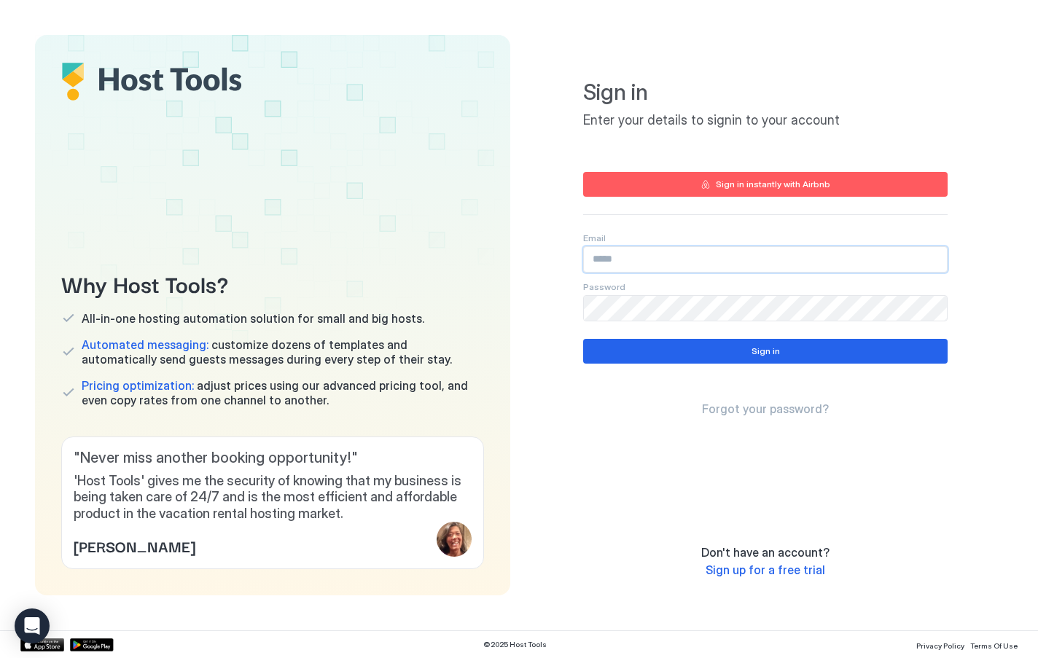
click at [637, 262] on input "Input Field" at bounding box center [765, 259] width 363 height 25
click at [609, 261] on input "Input Field" at bounding box center [765, 259] width 363 height 25
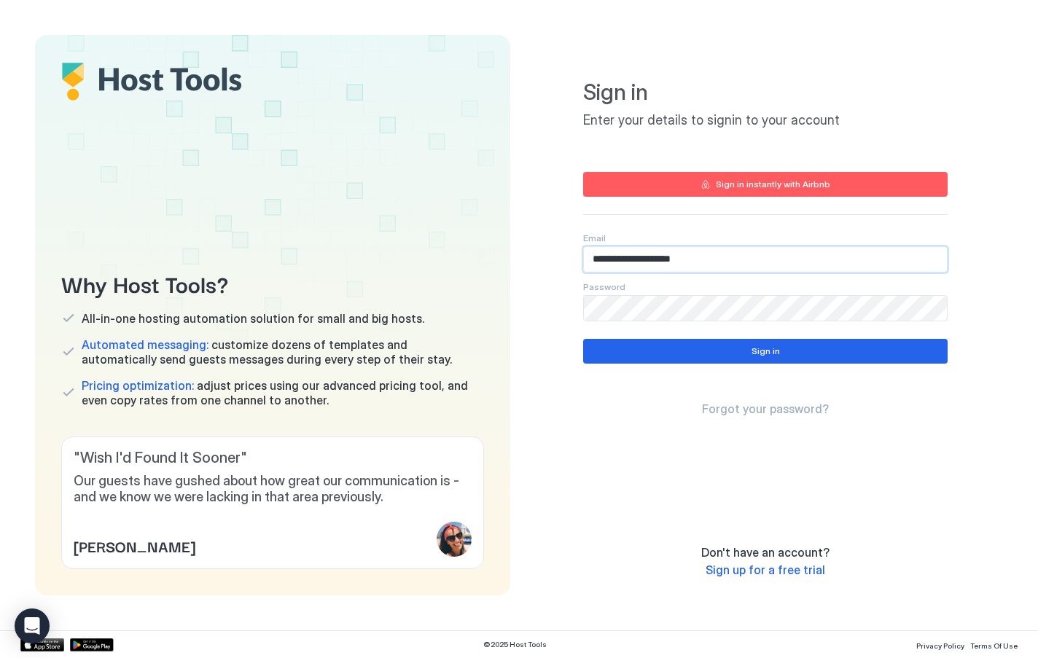
type input "**********"
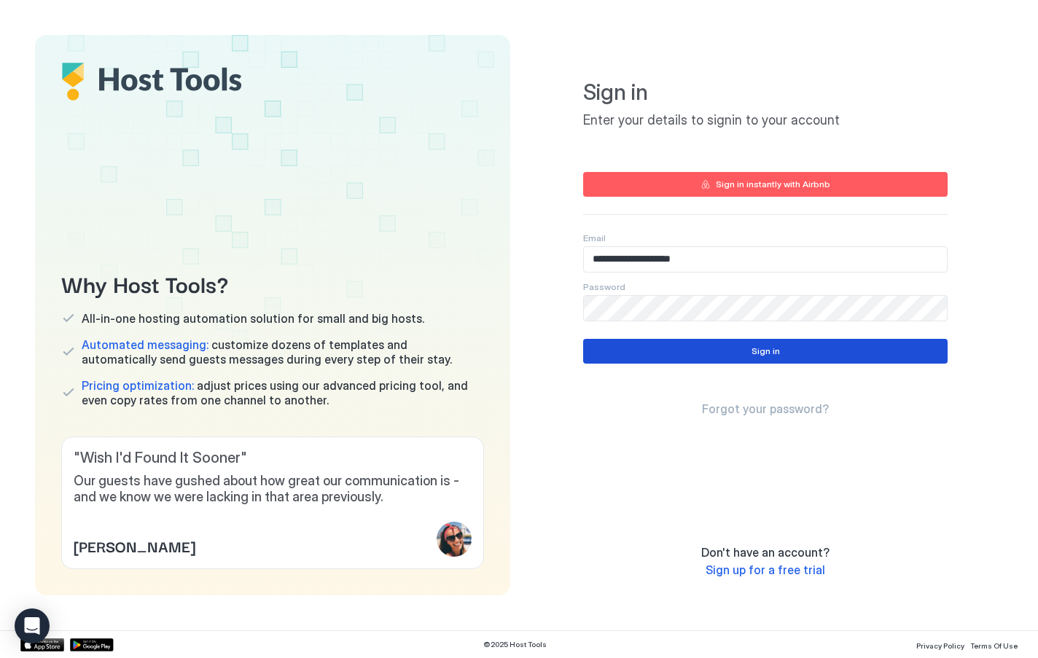
click at [756, 354] on div "Sign in" at bounding box center [765, 351] width 28 height 13
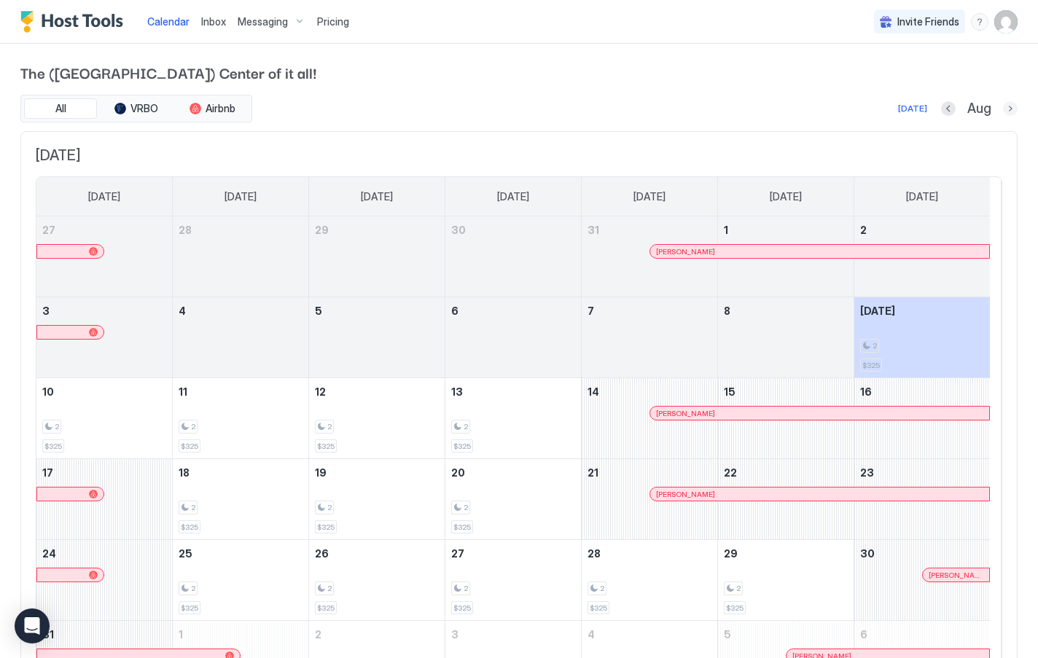
click at [1003, 106] on button "Next month" at bounding box center [1010, 108] width 15 height 15
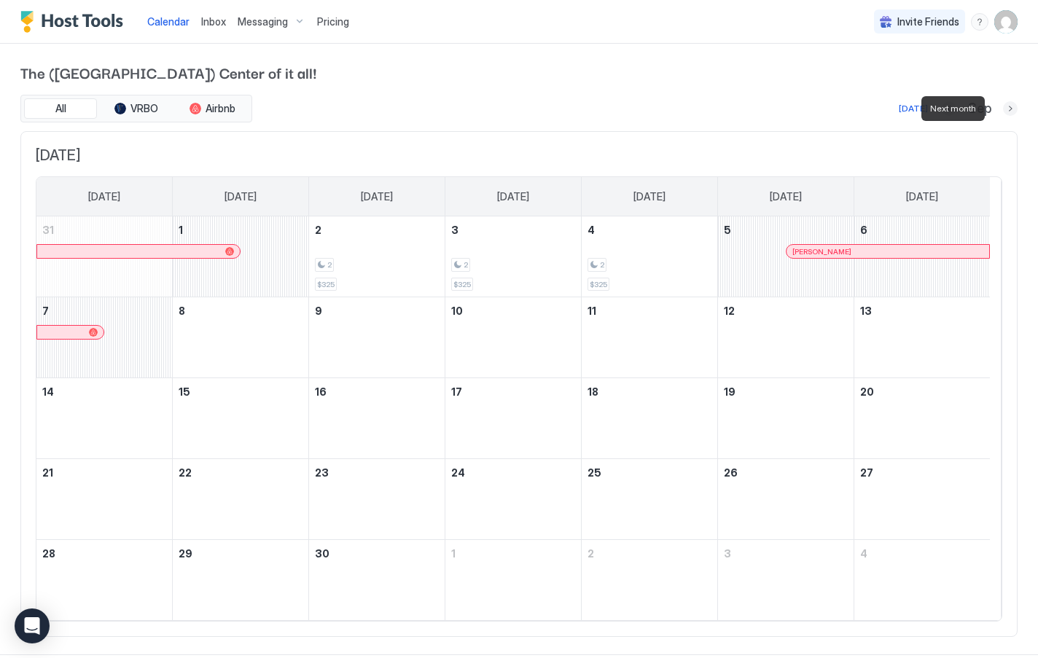
click at [1003, 106] on button "Next month" at bounding box center [1010, 108] width 15 height 15
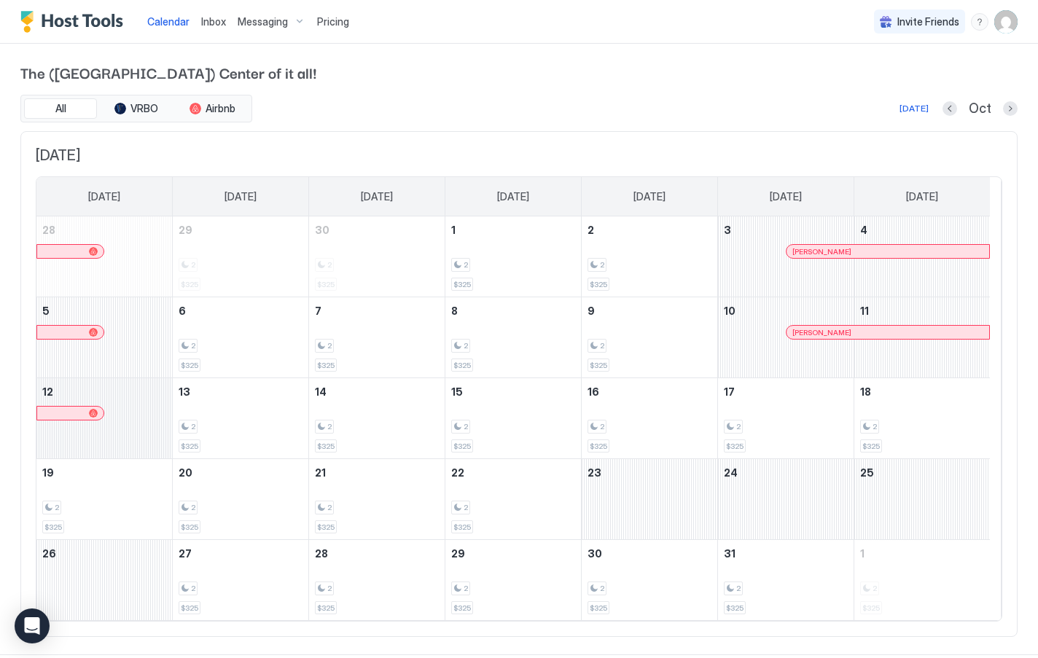
click at [128, 417] on div "October 12, 2025" at bounding box center [104, 418] width 136 height 80
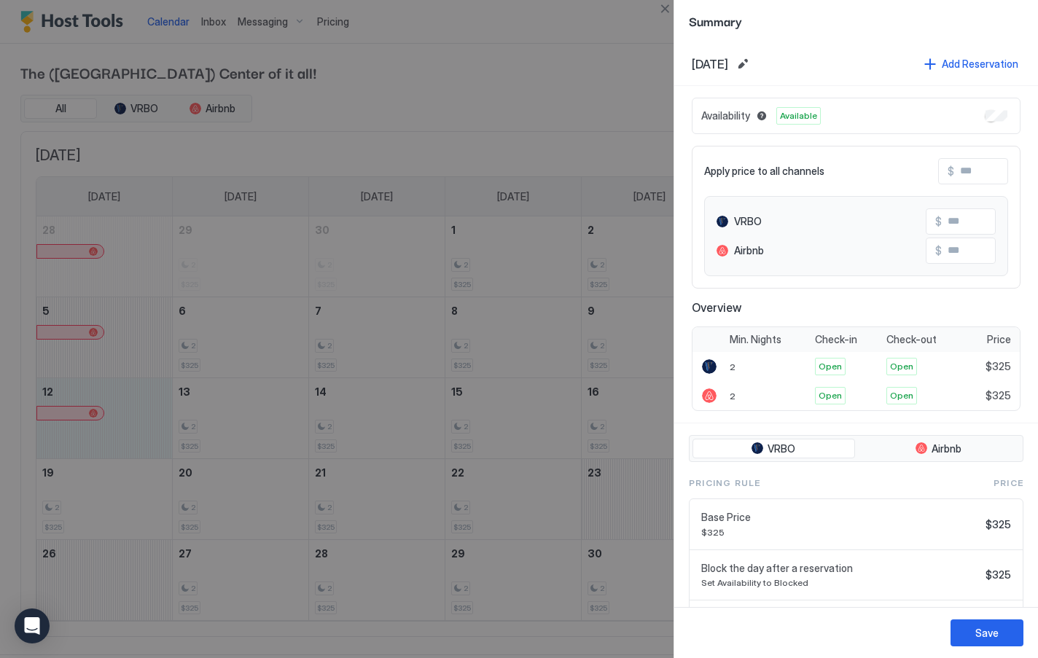
click at [224, 405] on div at bounding box center [519, 329] width 1038 height 658
click at [227, 399] on div at bounding box center [519, 329] width 1038 height 658
click at [121, 410] on div at bounding box center [519, 329] width 1038 height 658
click at [830, 34] on div "Summary" at bounding box center [856, 21] width 364 height 42
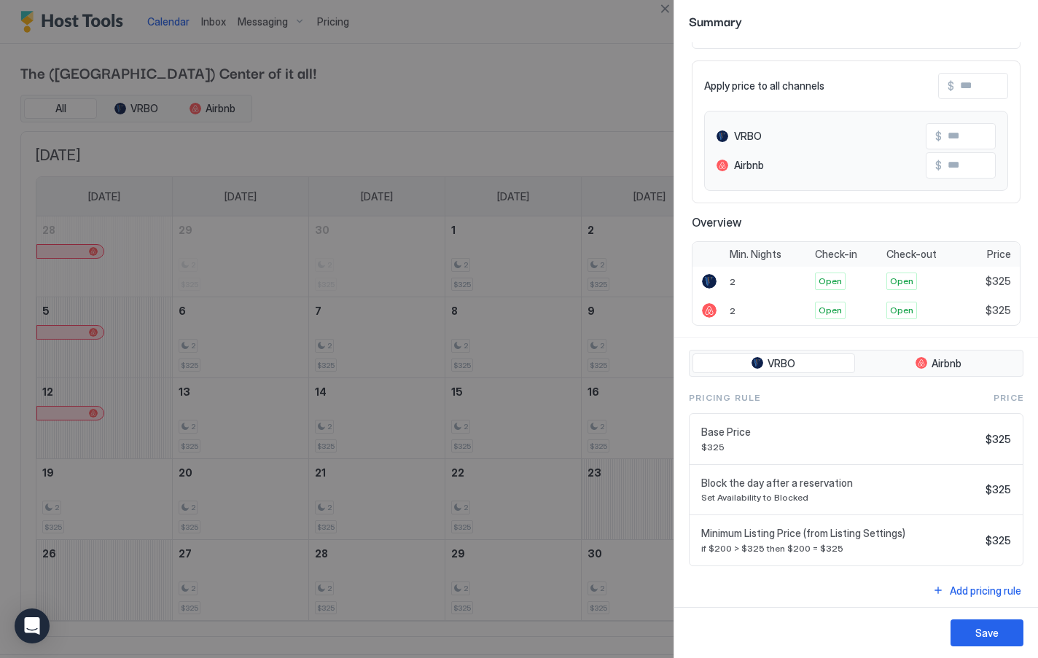
scroll to position [90, 0]
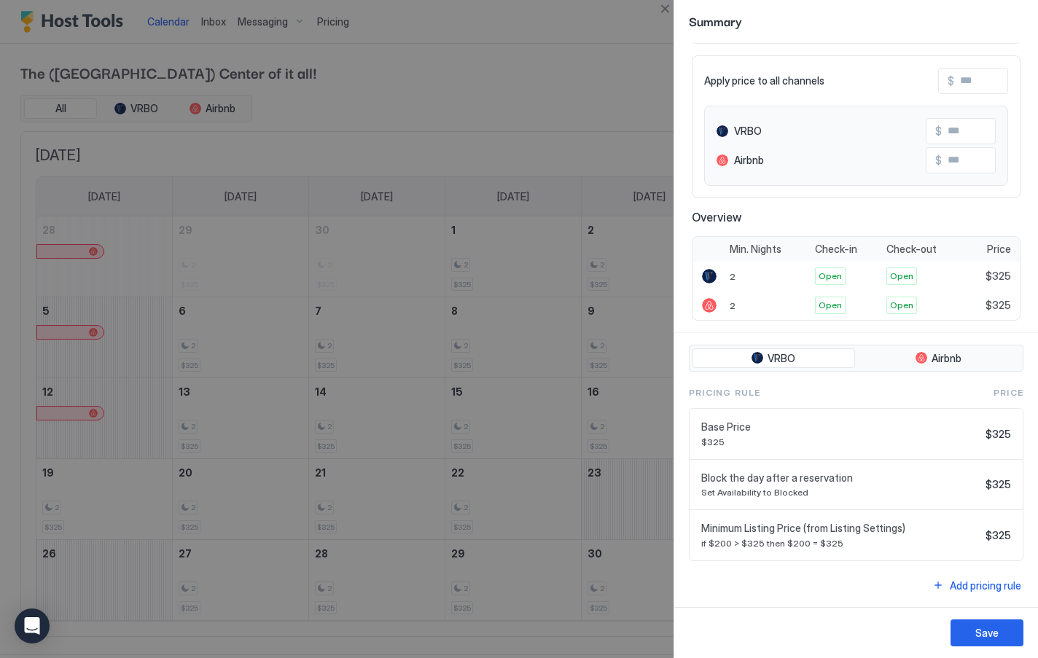
click at [590, 486] on div at bounding box center [519, 329] width 1038 height 658
click at [619, 12] on div at bounding box center [519, 329] width 1038 height 658
click at [665, 8] on button "Close" at bounding box center [664, 8] width 17 height 17
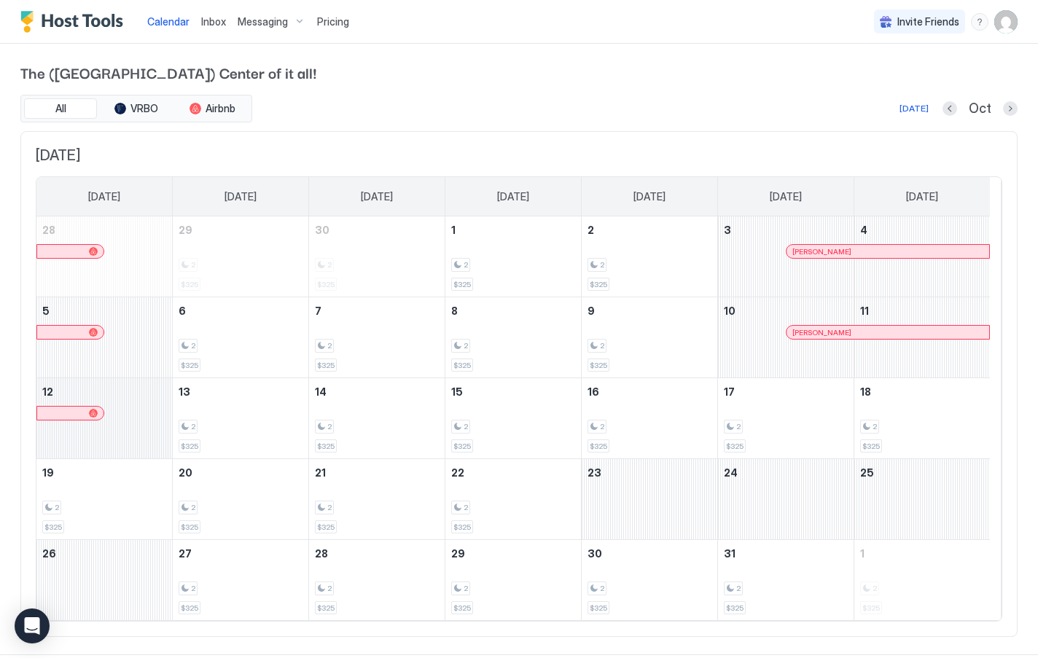
click at [150, 413] on div "October 12, 2025" at bounding box center [104, 418] width 136 height 80
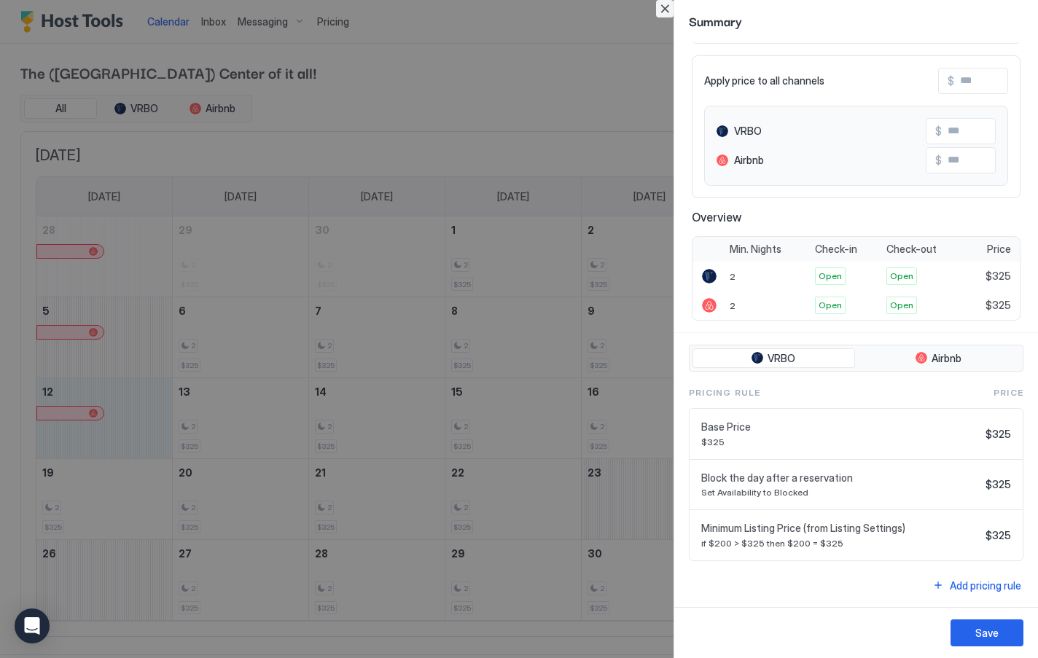
click at [663, 7] on button "Close" at bounding box center [664, 8] width 17 height 17
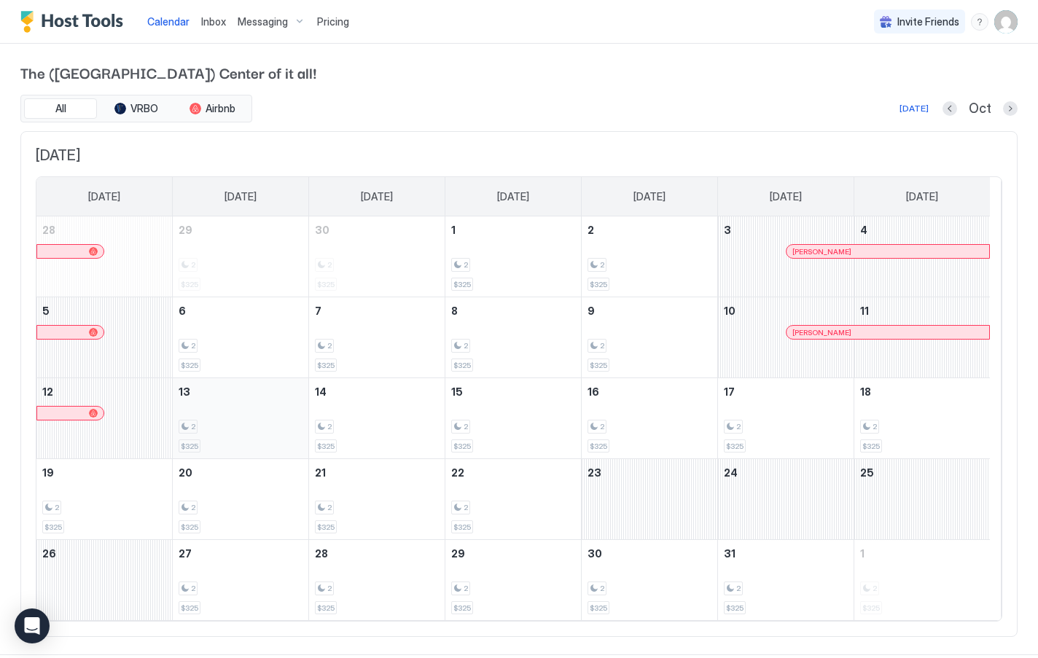
click at [235, 410] on div "2 $325" at bounding box center [241, 418] width 124 height 69
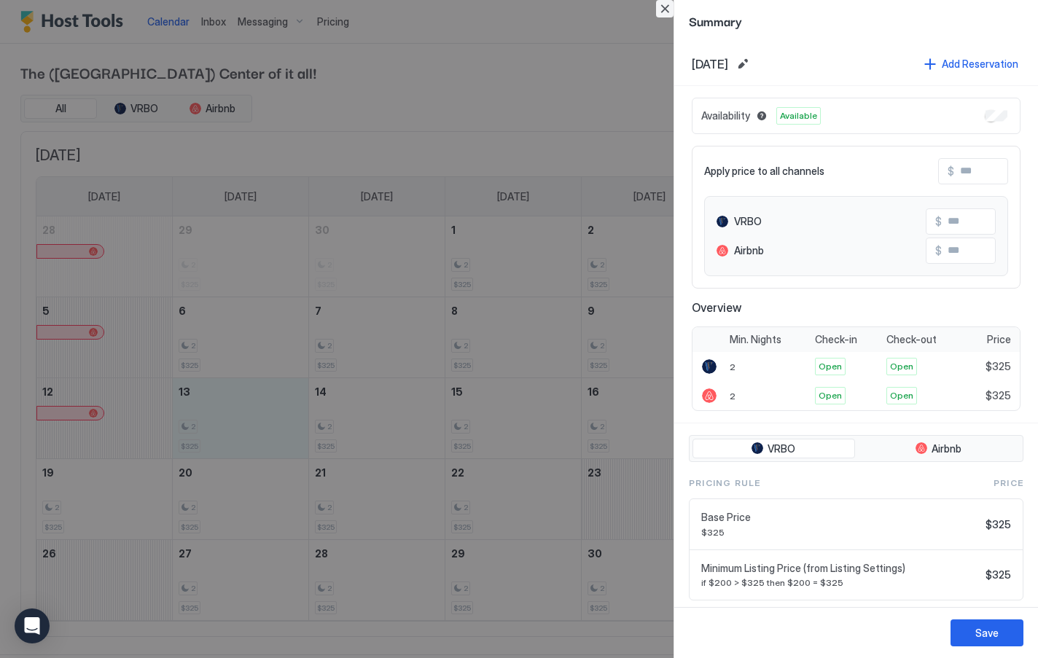
drag, startPoint x: 663, startPoint y: 9, endPoint x: 634, endPoint y: 31, distance: 36.4
click at [634, 31] on div "Summary [DATE] Add Reservation Availability Available Apply price to all channe…" at bounding box center [519, 329] width 1038 height 658
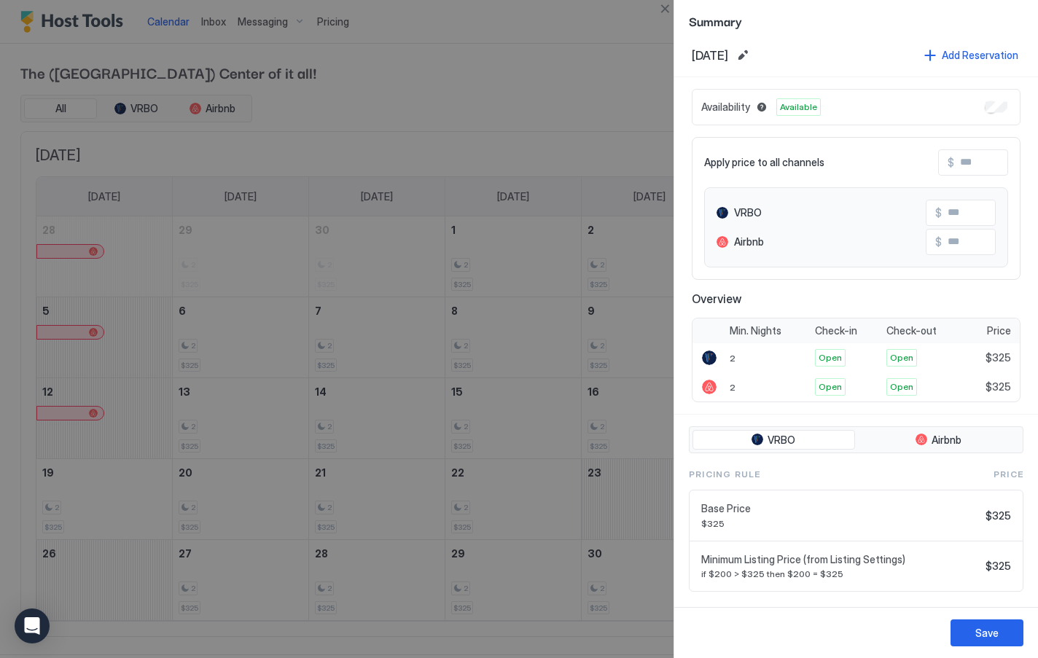
scroll to position [0, 0]
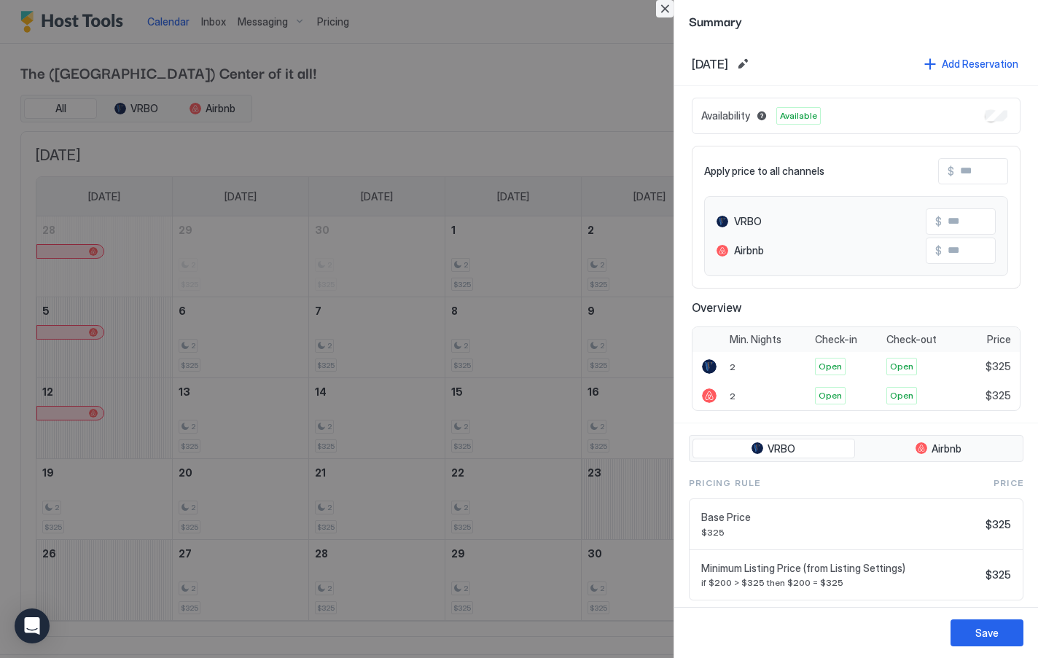
click at [665, 12] on button "Close" at bounding box center [664, 8] width 17 height 17
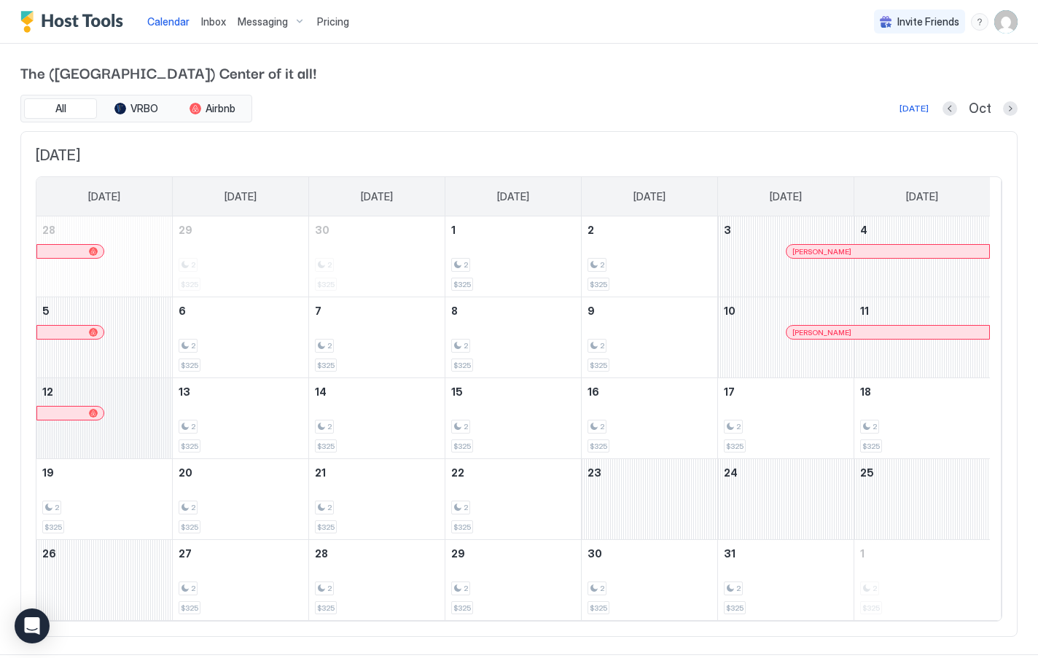
click at [151, 414] on div "October 12, 2025" at bounding box center [104, 418] width 136 height 80
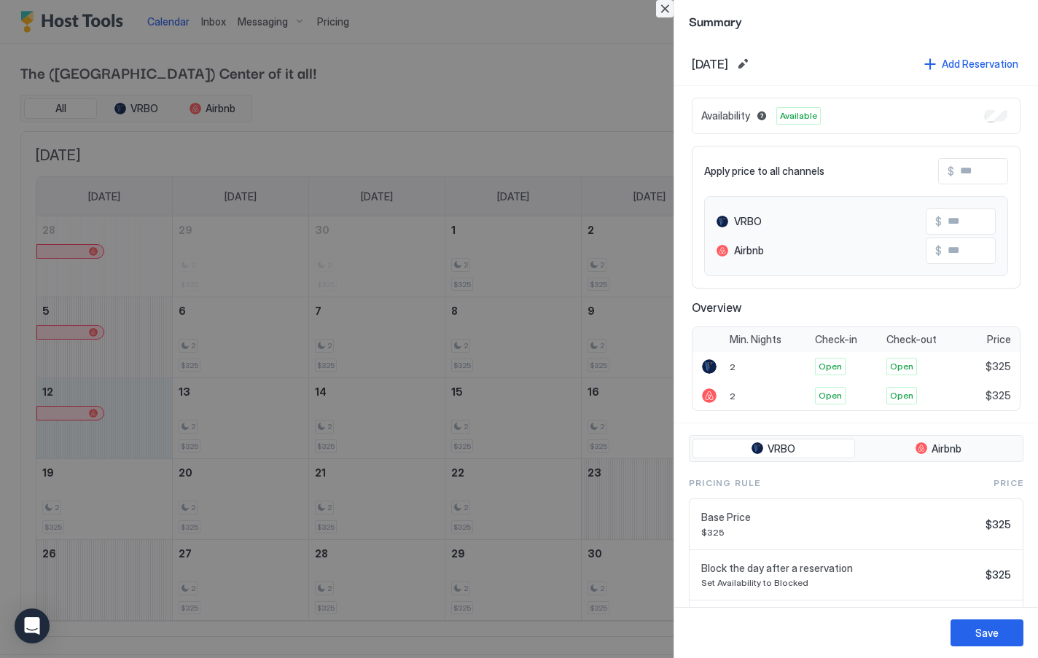
click at [662, 9] on button "Close" at bounding box center [664, 8] width 17 height 17
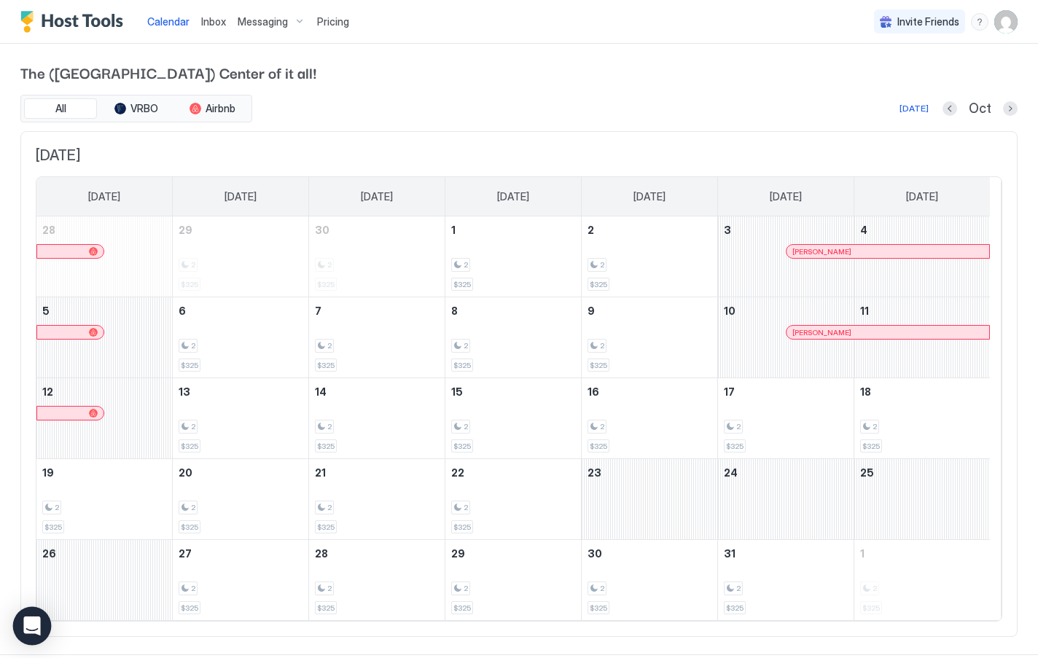
click at [34, 625] on icon "Open Intercom Messenger" at bounding box center [31, 626] width 17 height 19
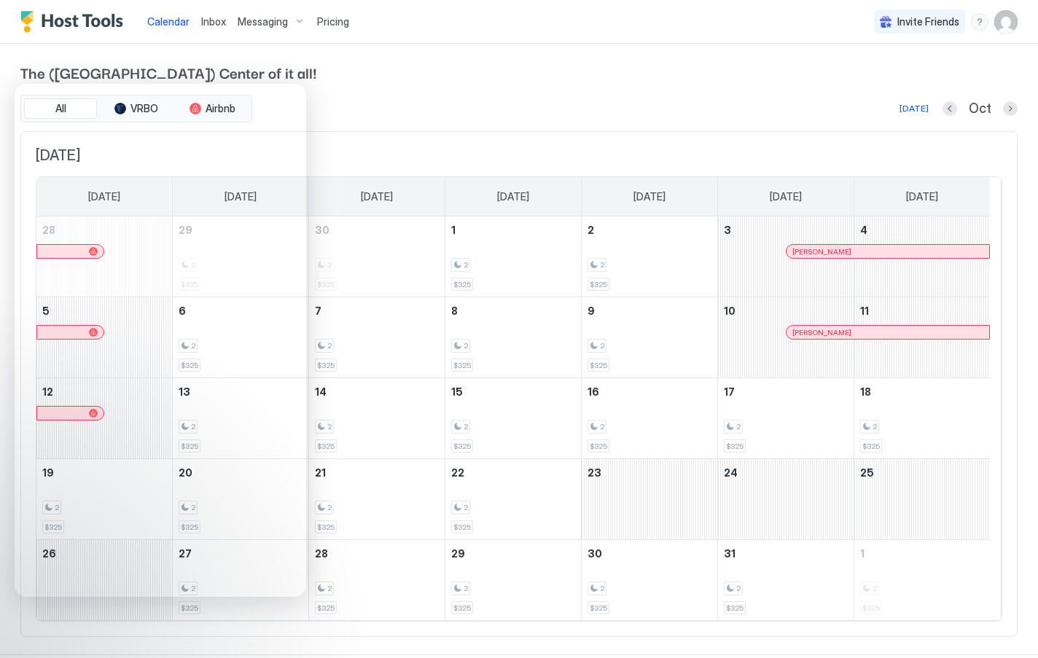
click at [378, 88] on div "The ([GEOGRAPHIC_DATA]) Center of it all! All VRBO Airbnb [DATE] Oct [DATE] [DA…" at bounding box center [518, 349] width 997 height 611
click at [369, 84] on div "The ([GEOGRAPHIC_DATA]) Center of it all! All VRBO Airbnb [DATE] Oct [DATE] [DA…" at bounding box center [518, 349] width 997 height 611
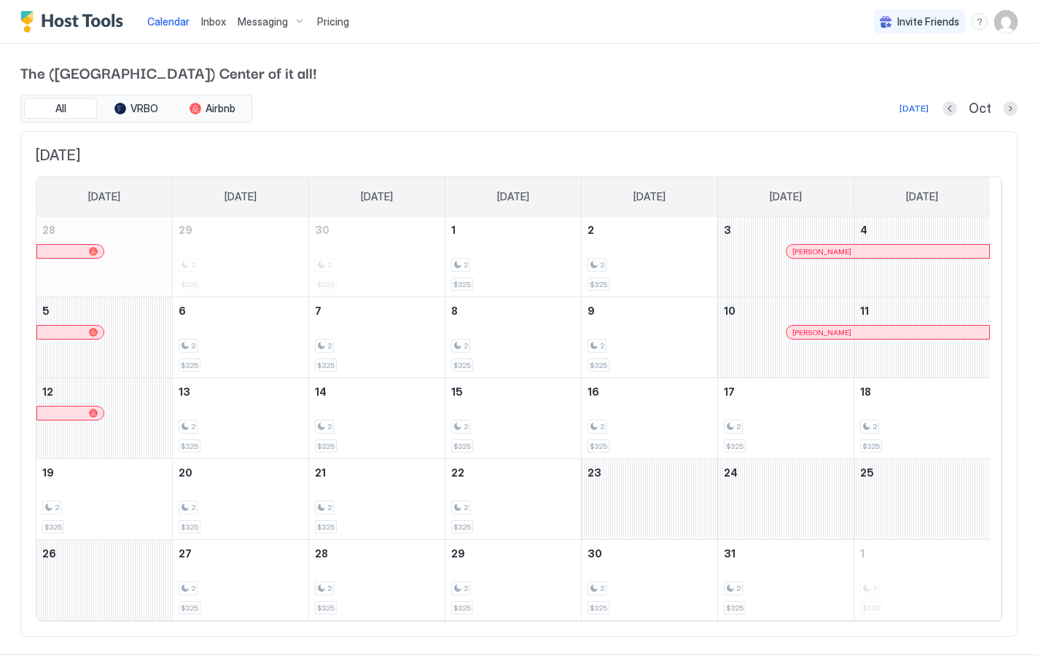
click at [344, 112] on div "[DATE] Oct" at bounding box center [636, 108] width 762 height 17
click at [340, 96] on div "All VRBO Airbnb [DATE] Oct" at bounding box center [518, 109] width 997 height 28
click at [337, 23] on span "Pricing" at bounding box center [333, 21] width 32 height 13
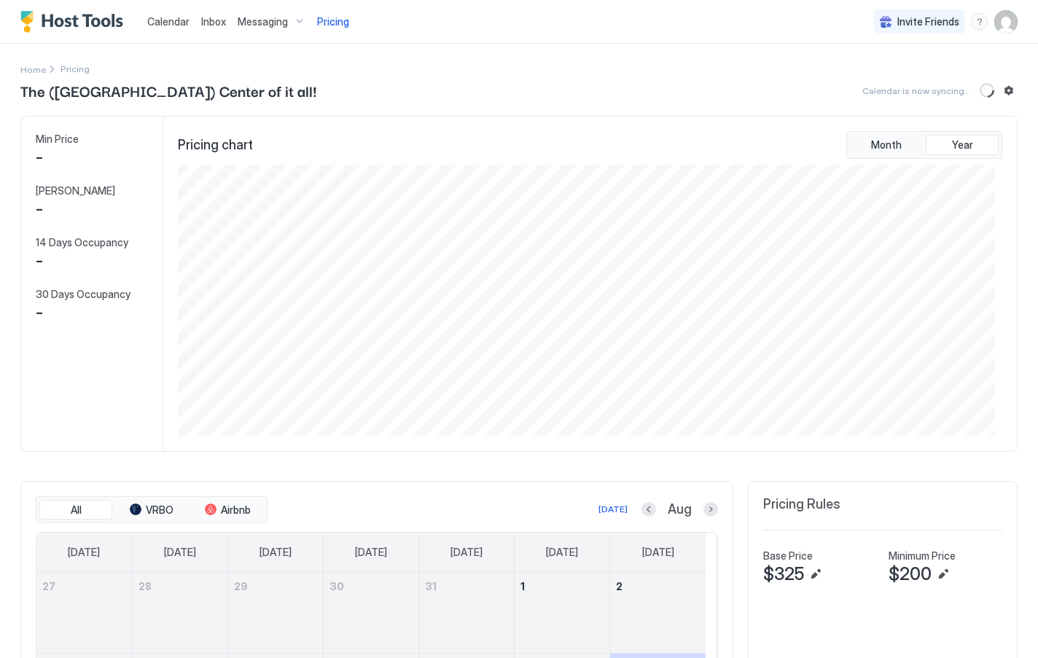
scroll to position [272, 816]
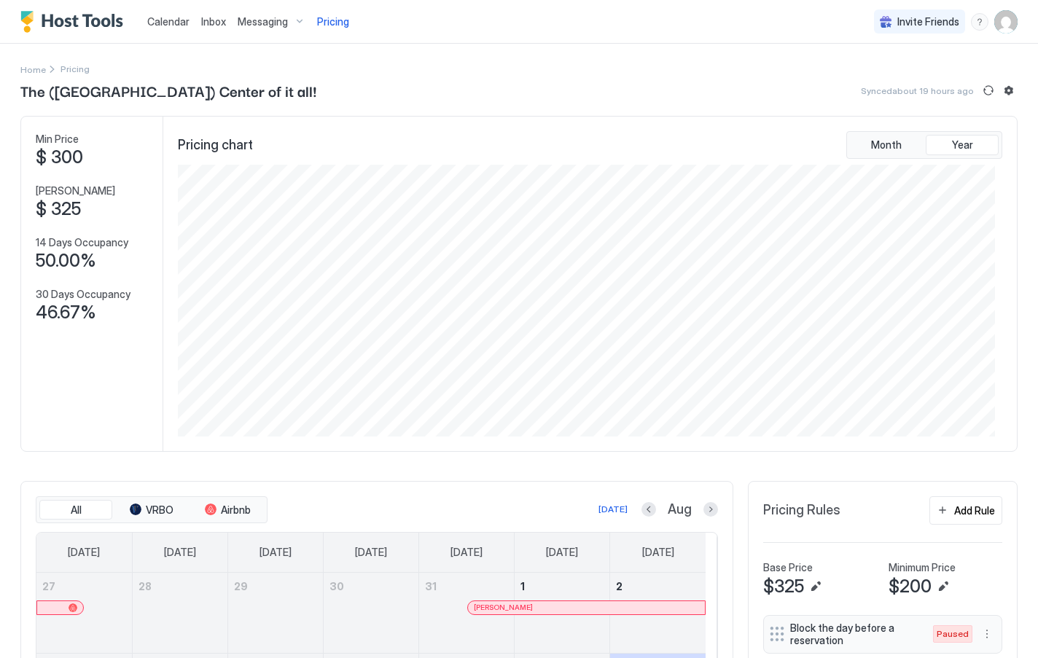
click at [175, 20] on span "Calendar" at bounding box center [168, 21] width 42 height 12
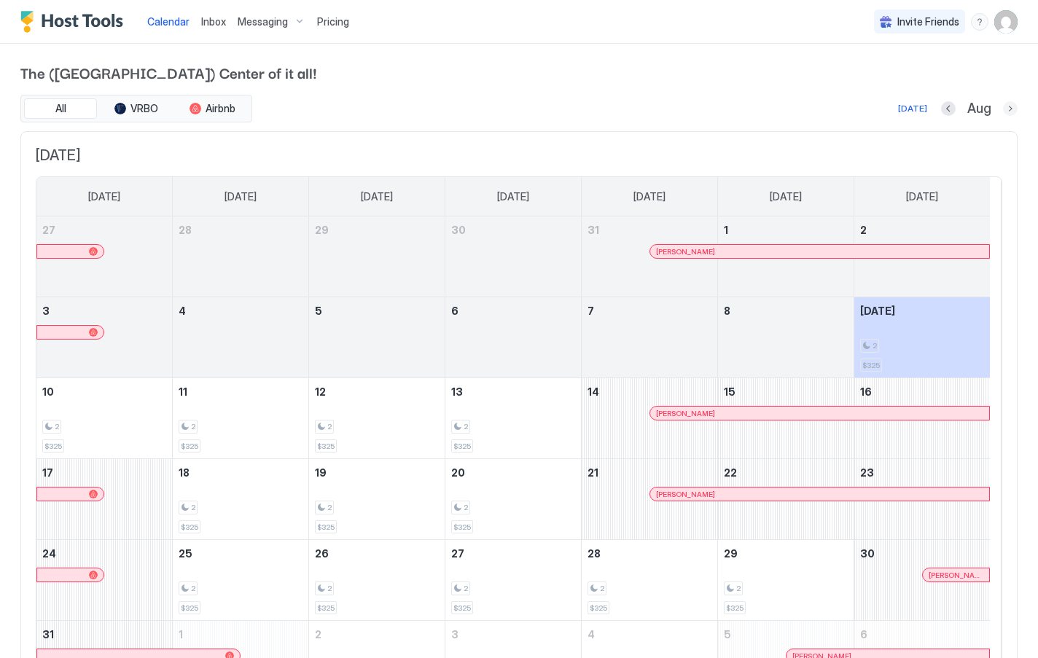
click at [1003, 112] on button "Next month" at bounding box center [1010, 108] width 15 height 15
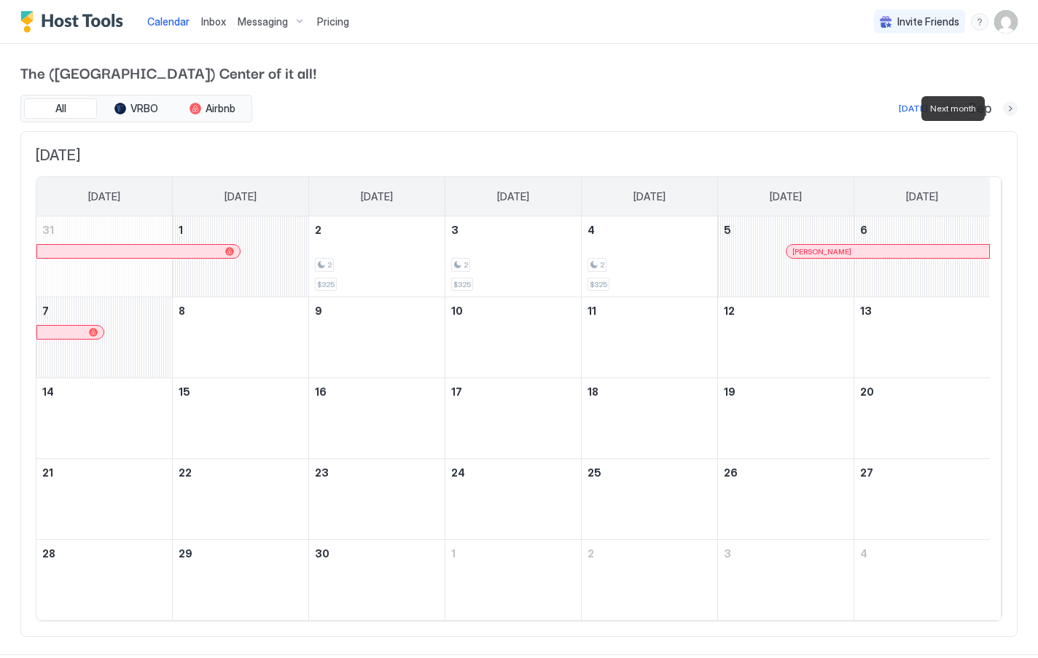
click at [1003, 111] on button "Next month" at bounding box center [1010, 108] width 15 height 15
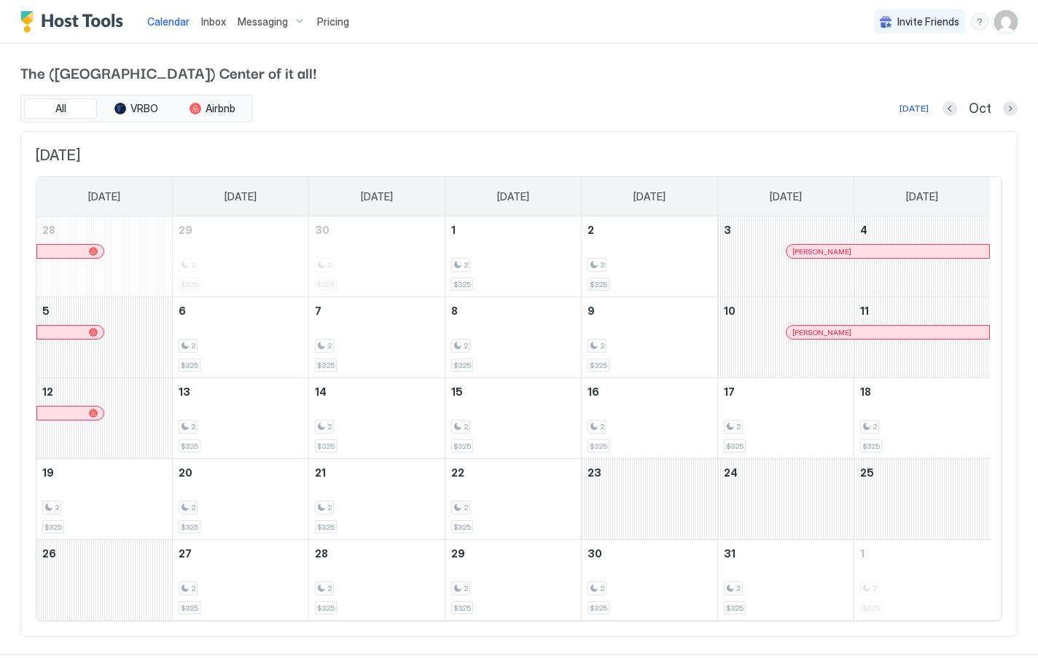
click at [300, 22] on div "Messaging" at bounding box center [271, 21] width 79 height 25
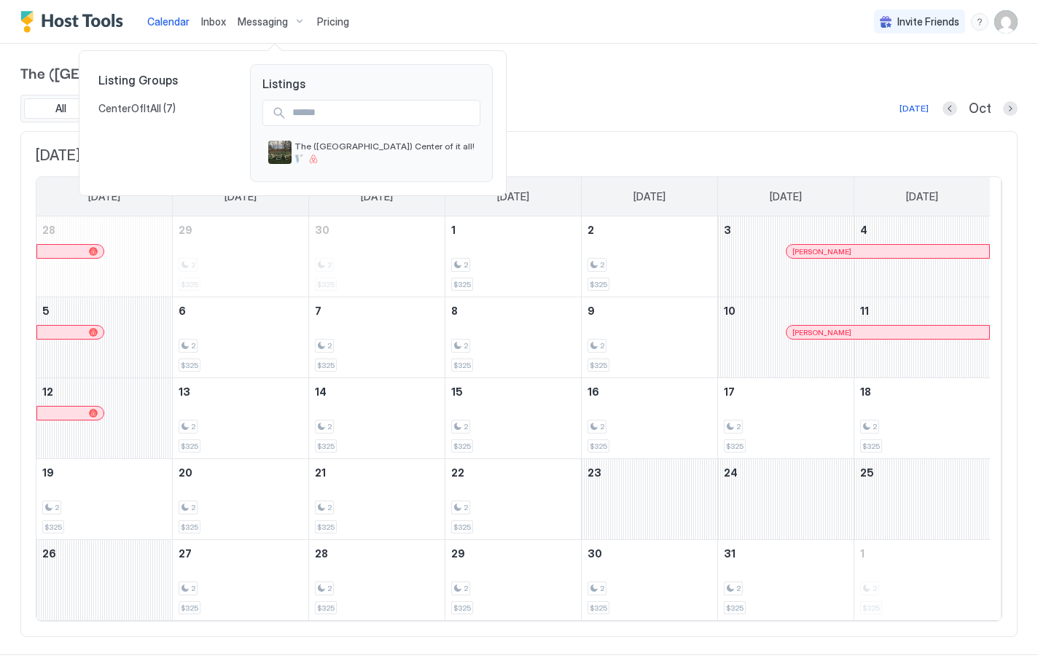
click at [536, 74] on div at bounding box center [519, 329] width 1038 height 658
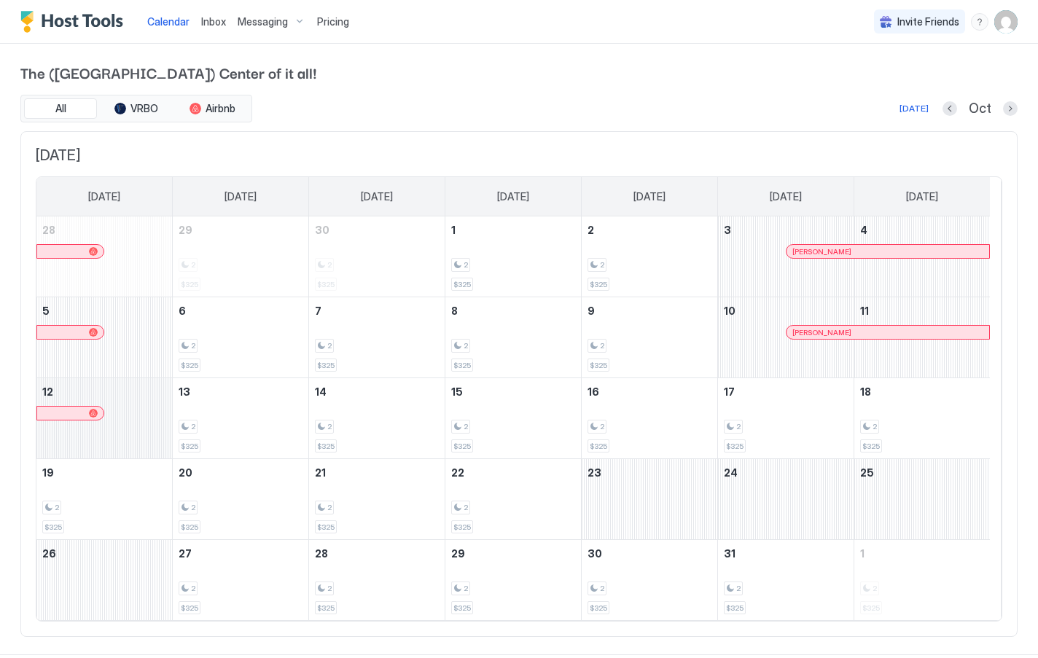
click at [144, 423] on div "October 12, 2025" at bounding box center [104, 418] width 136 height 80
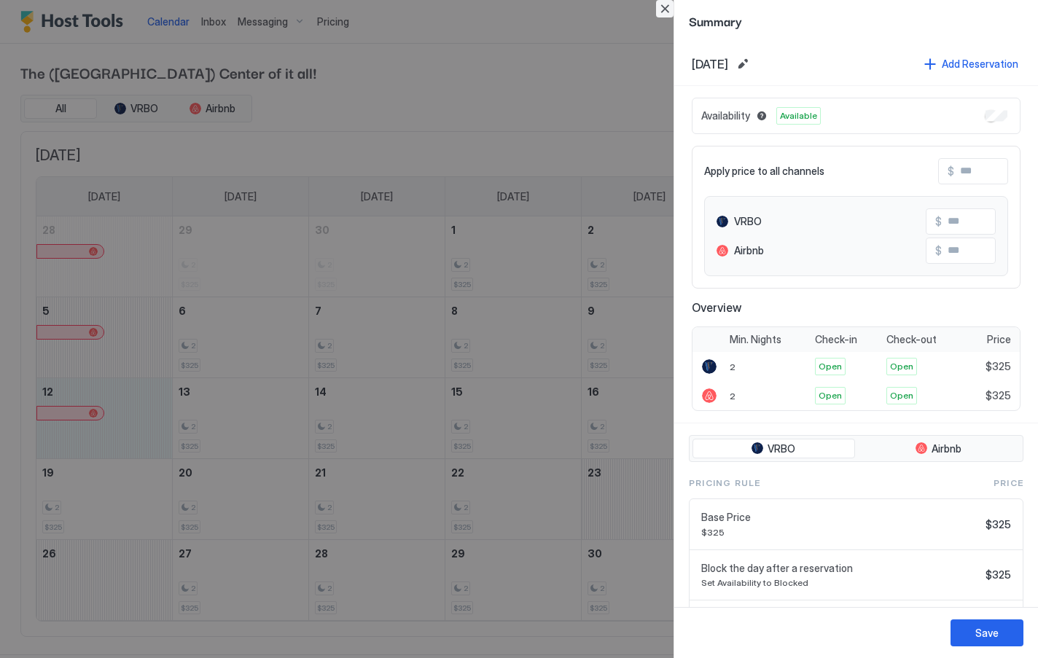
click at [668, 9] on button "Close" at bounding box center [664, 8] width 17 height 17
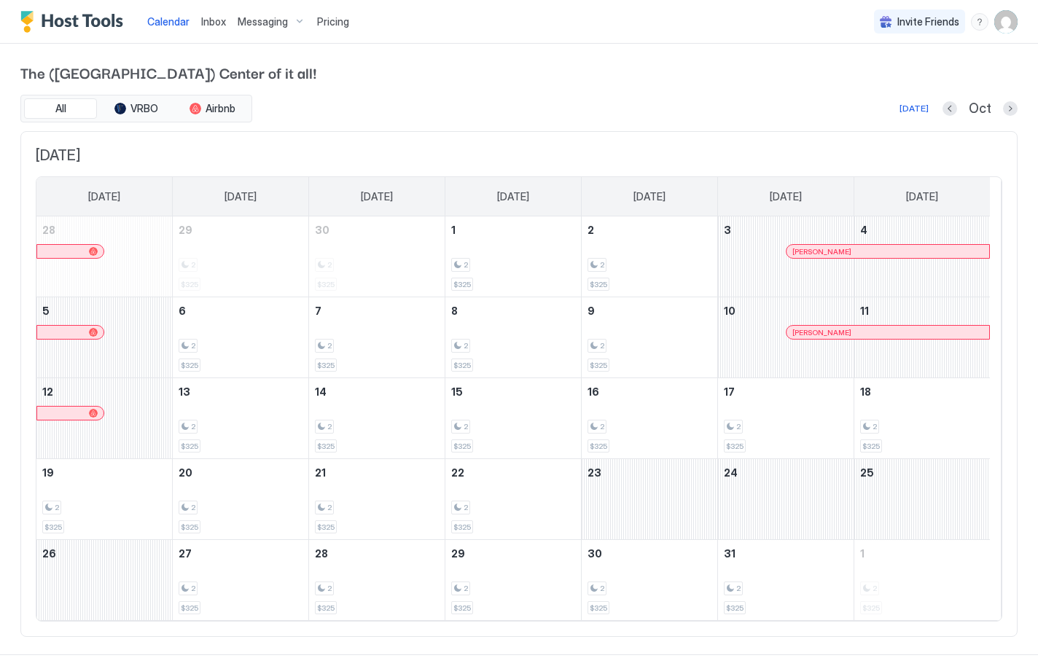
click at [294, 23] on div "Messaging" at bounding box center [271, 21] width 79 height 25
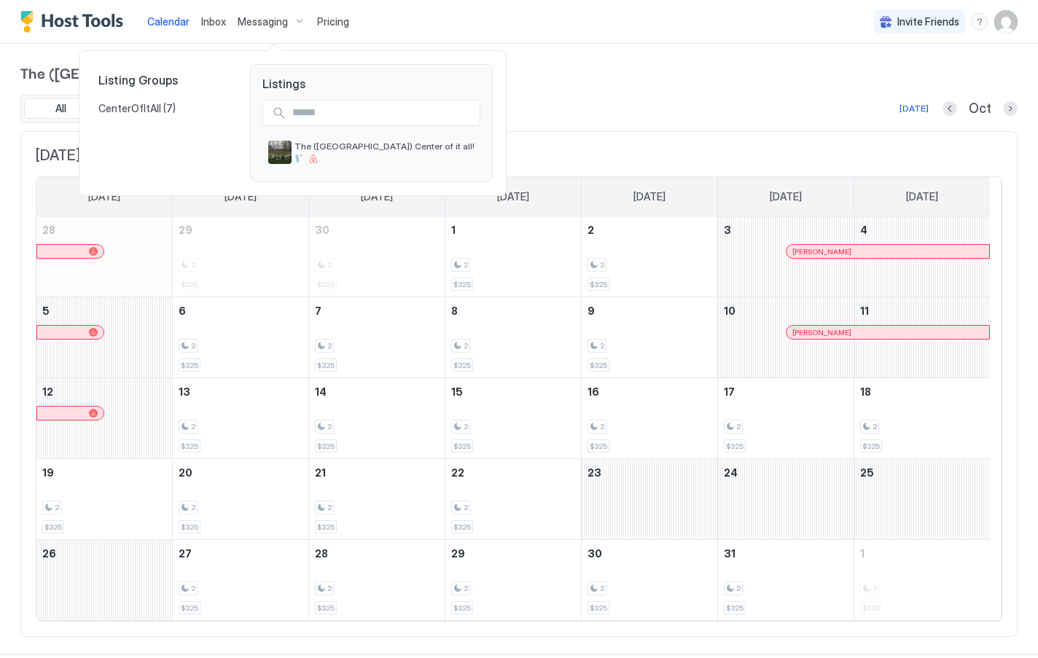
click at [325, 23] on div at bounding box center [519, 329] width 1038 height 658
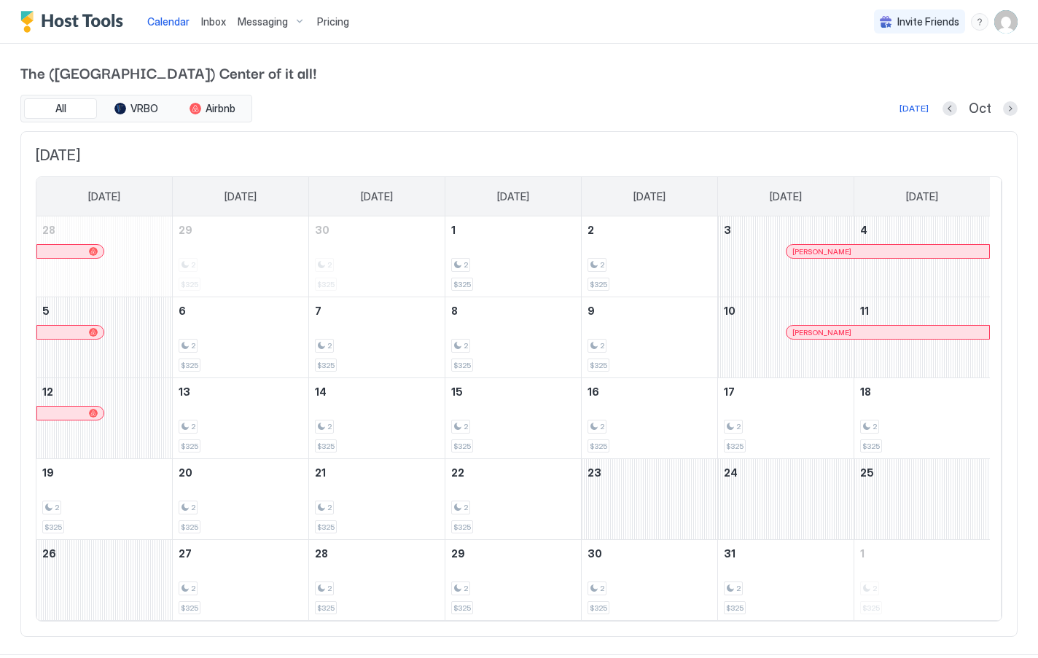
click at [337, 23] on span "Pricing" at bounding box center [333, 21] width 32 height 13
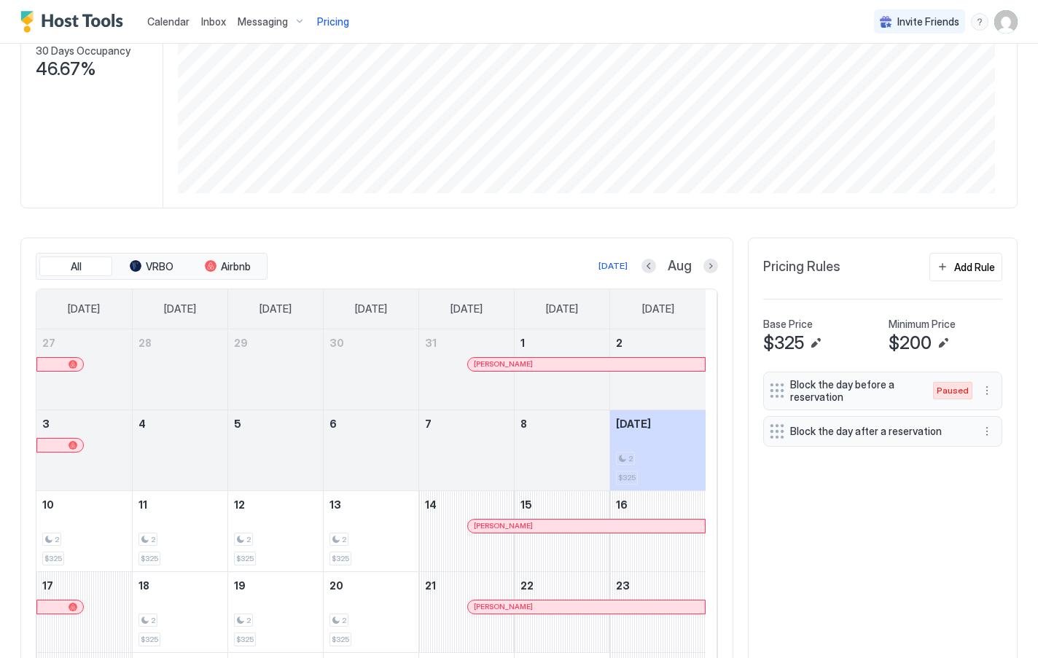
scroll to position [292, 0]
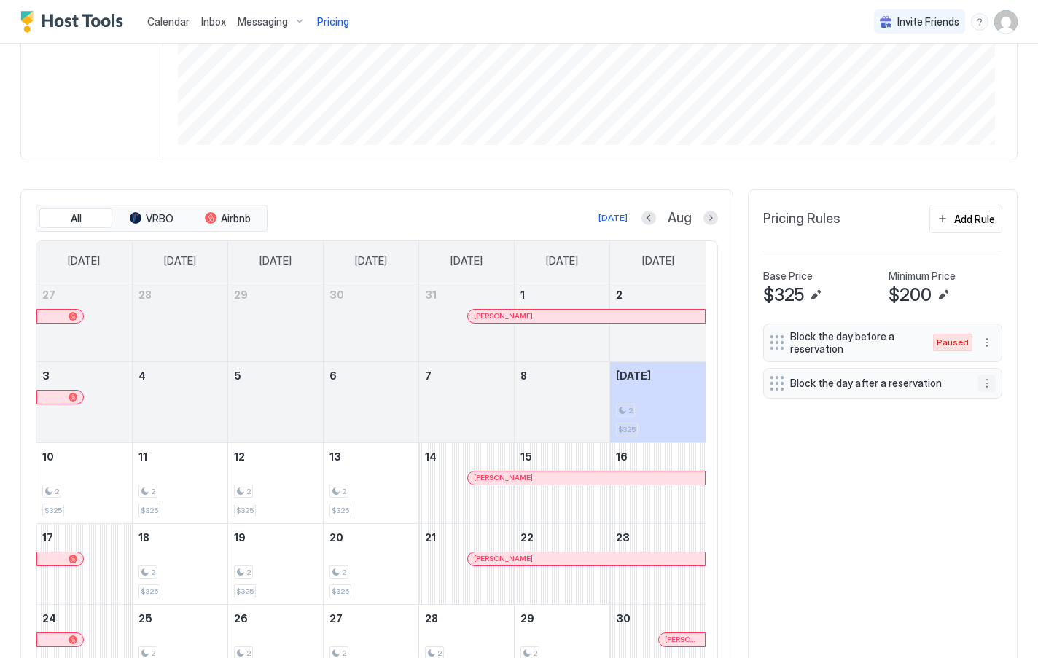
click at [978, 385] on button "More options" at bounding box center [986, 383] width 17 height 17
click at [940, 426] on div "Pause" at bounding box center [964, 426] width 146 height 23
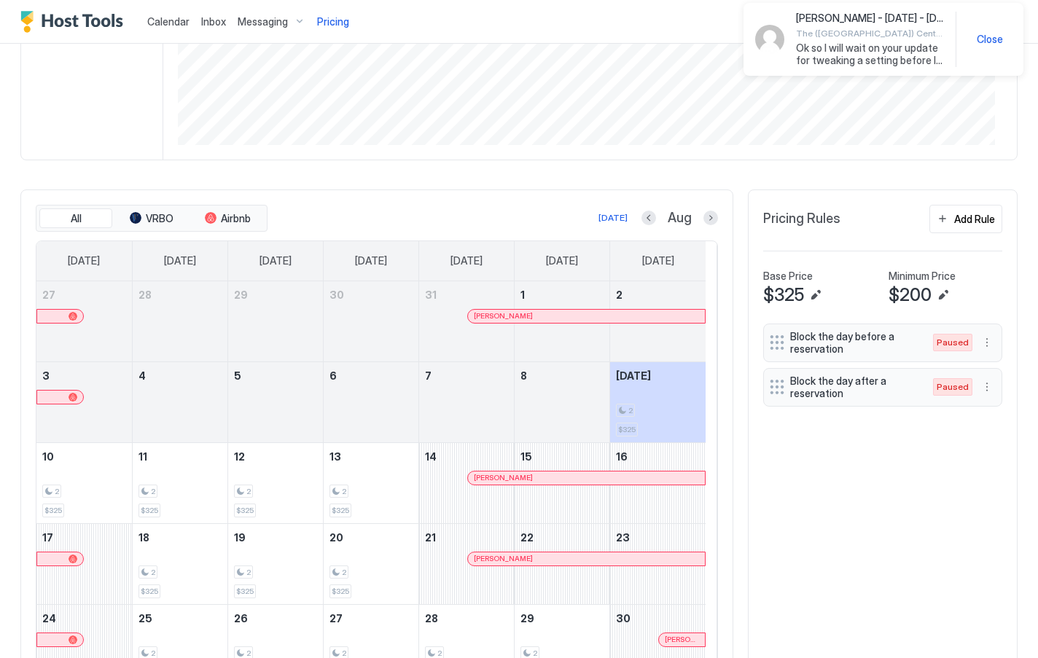
click at [166, 26] on span "Calendar" at bounding box center [168, 21] width 42 height 12
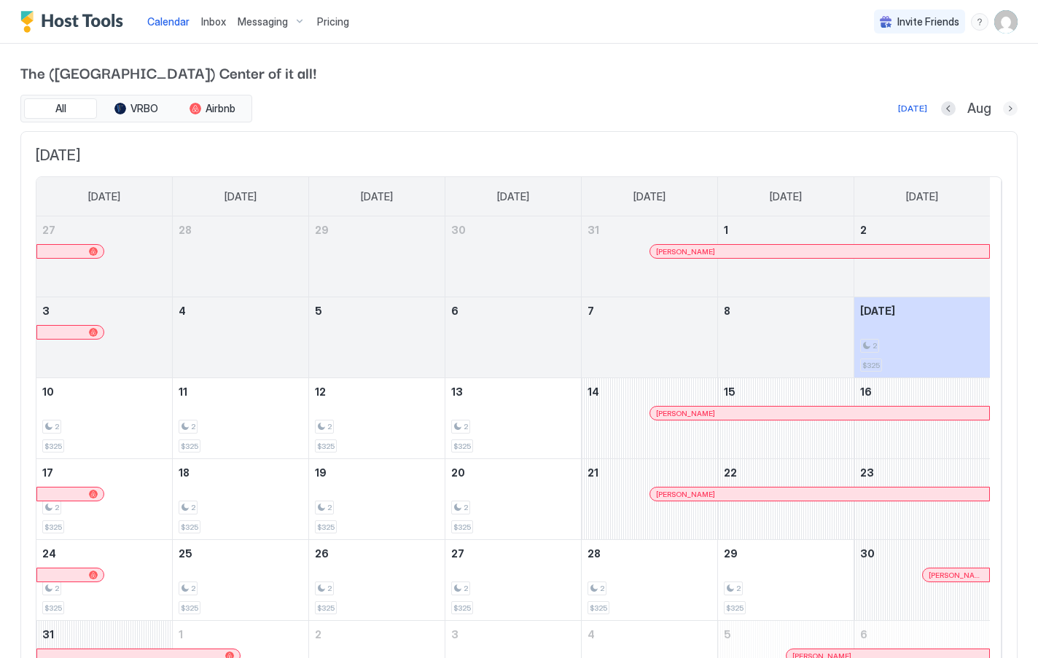
click at [1003, 109] on button "Next month" at bounding box center [1010, 108] width 15 height 15
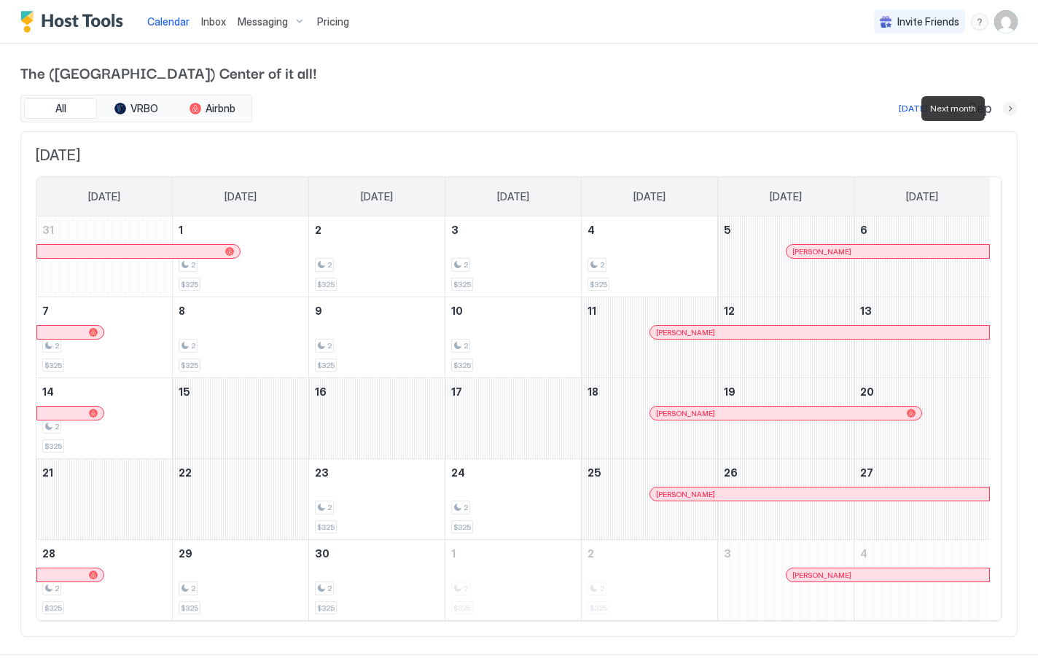
click at [1003, 108] on button "Next month" at bounding box center [1010, 108] width 15 height 15
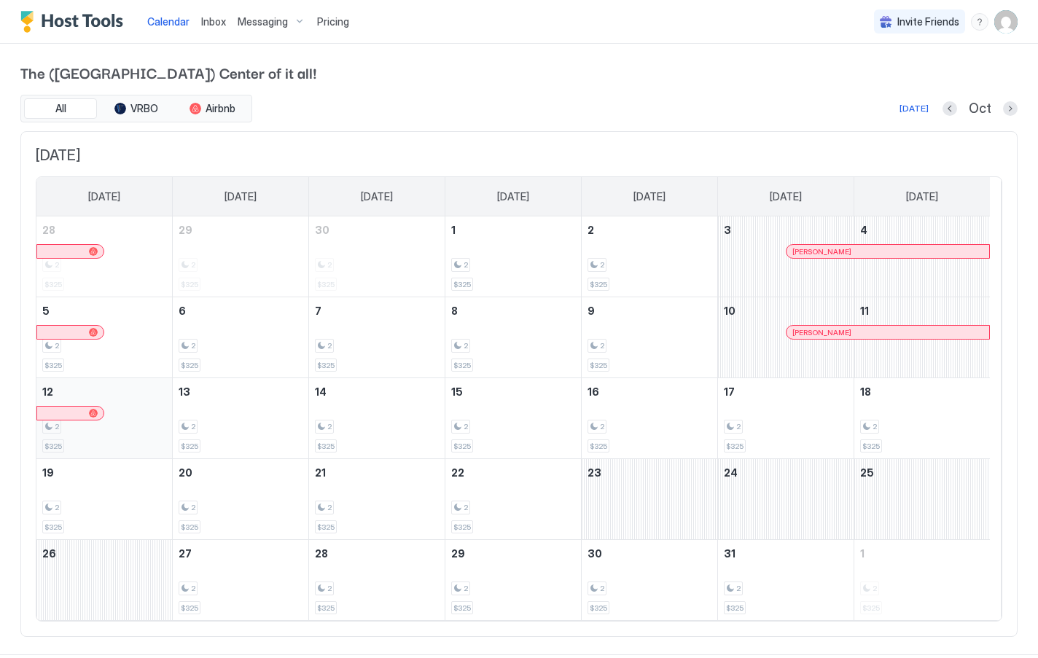
click at [148, 423] on div "2" at bounding box center [104, 427] width 124 height 14
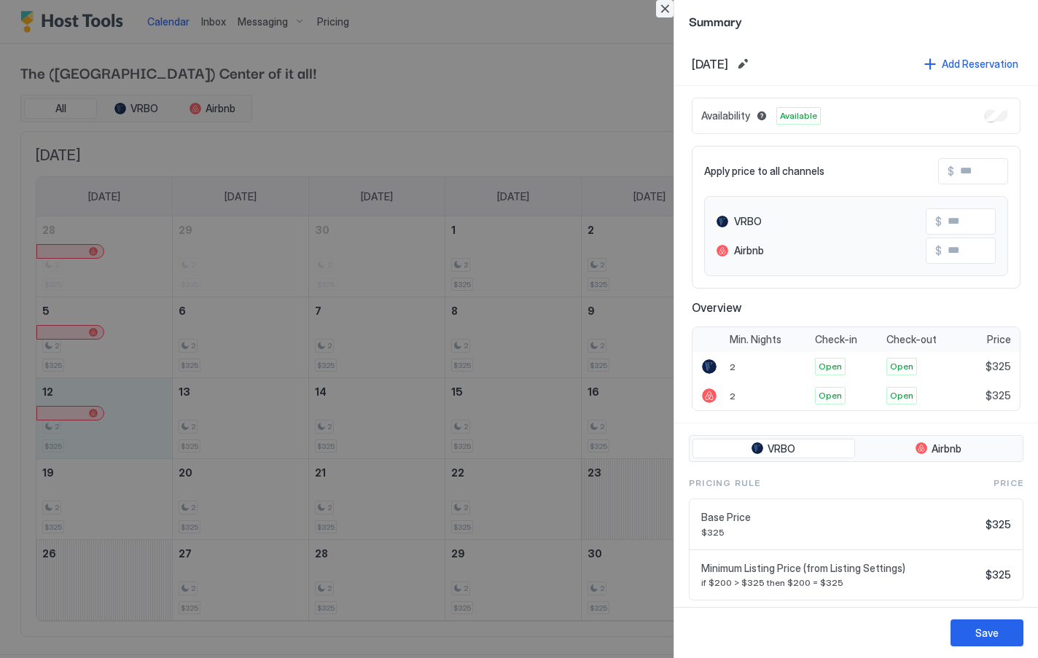
click at [668, 8] on button "Close" at bounding box center [664, 8] width 17 height 17
